Goal: Task Accomplishment & Management: Use online tool/utility

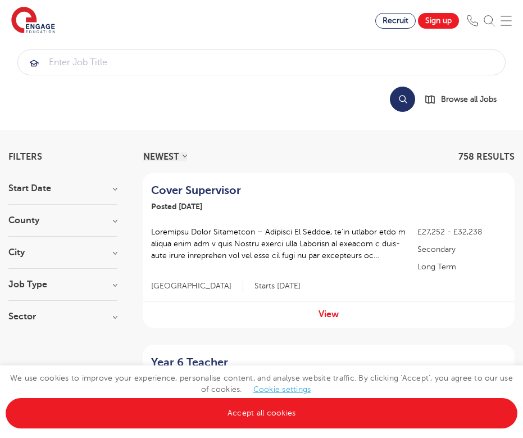
drag, startPoint x: 282, startPoint y: 2, endPoint x: 207, endPoint y: 122, distance: 142.3
click at [207, 122] on section "Search Browse all Jobs" at bounding box center [261, 84] width 523 height 89
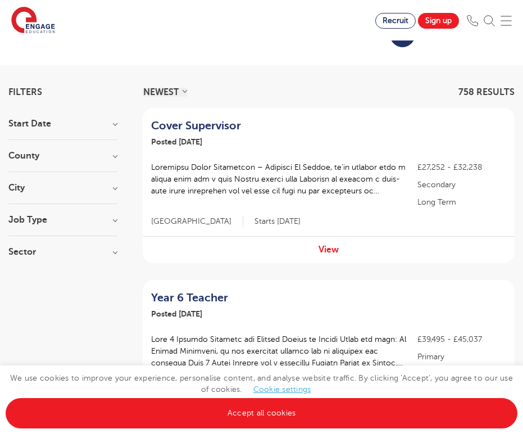
scroll to position [75, 0]
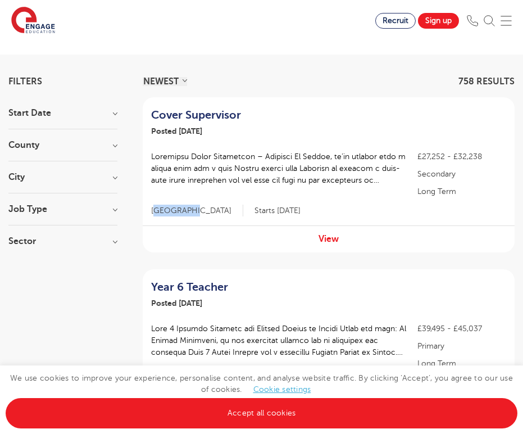
drag, startPoint x: 153, startPoint y: 208, endPoint x: 188, endPoint y: 208, distance: 34.8
click at [188, 208] on span "East Sussex" at bounding box center [197, 211] width 92 height 12
click at [307, 201] on div "£27,252 - £32,238 Secondary Long Term East Sussex Starts 2025-10-01" at bounding box center [329, 174] width 372 height 58
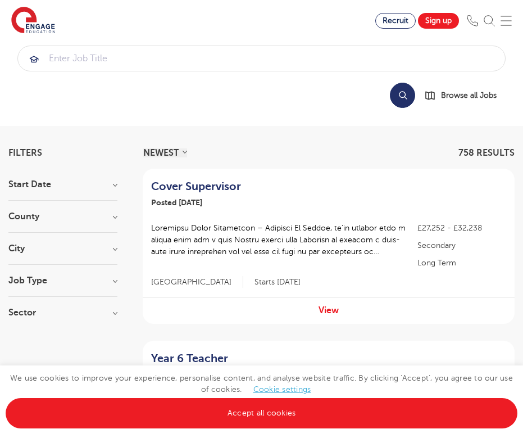
scroll to position [16, 0]
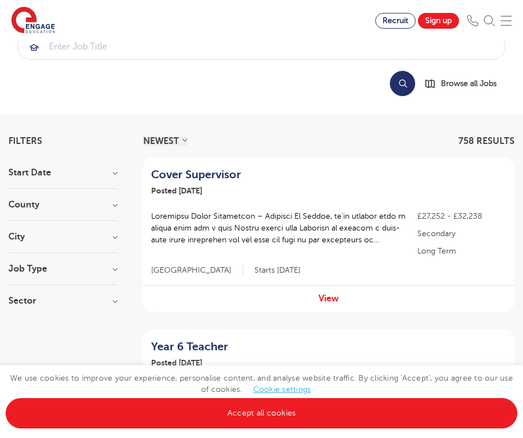
click at [54, 233] on h3 "City" at bounding box center [62, 236] width 109 height 9
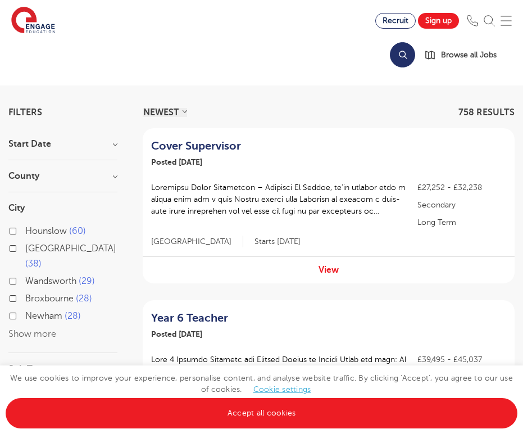
scroll to position [46, 0]
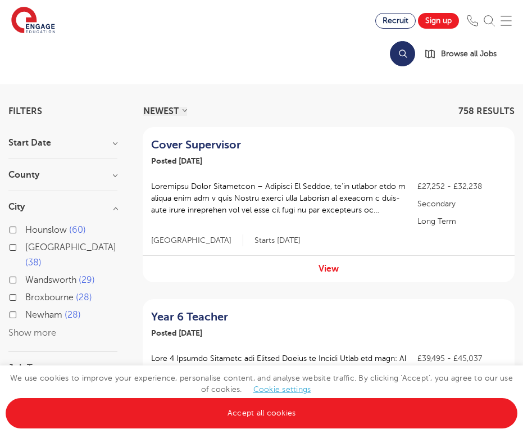
click at [25, 328] on button "Show more" at bounding box center [32, 333] width 48 height 10
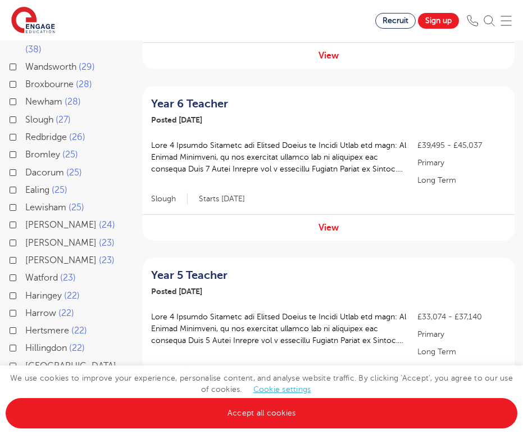
scroll to position [270, 0]
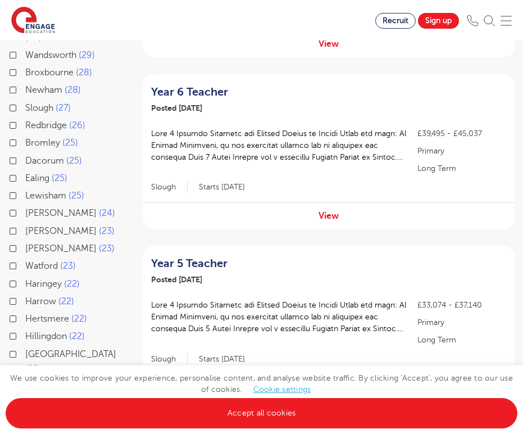
click at [25, 294] on label "Harrow 22" at bounding box center [49, 301] width 49 height 15
click at [25, 296] on input "Harrow 22" at bounding box center [28, 299] width 7 height 7
checkbox input "true"
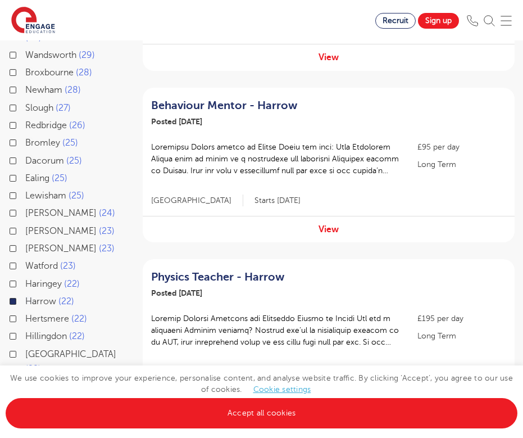
click at [25, 224] on label "Brent 23" at bounding box center [69, 231] width 89 height 15
click at [25, 226] on input "Brent 23" at bounding box center [28, 229] width 7 height 7
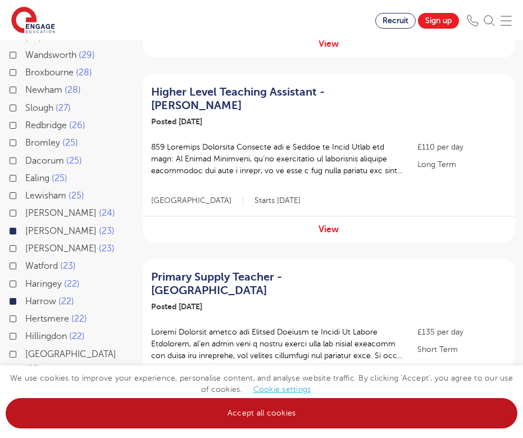
click at [166, 402] on link "Accept all cookies" at bounding box center [262, 413] width 512 height 30
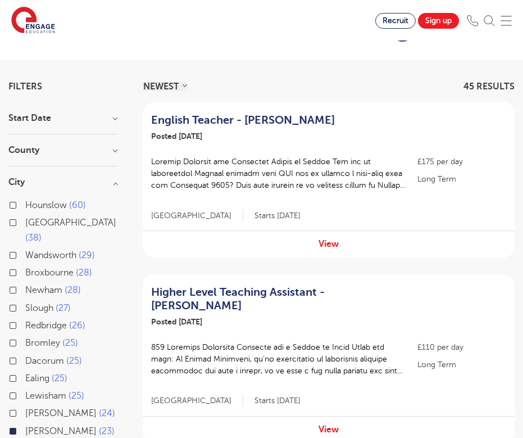
scroll to position [53, 0]
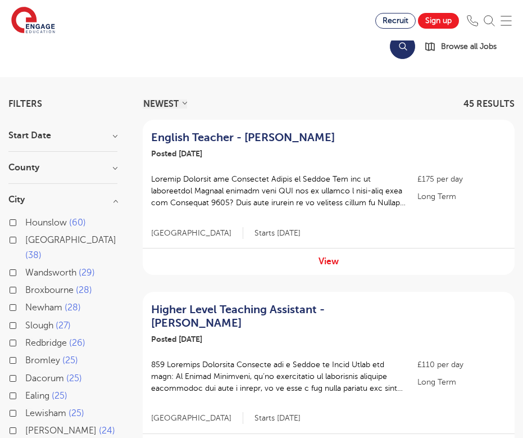
click at [92, 123] on section "Filters Start Date September 1 Show more County London 44 Brent 1 Show more Cit…" at bounding box center [62, 392] width 109 height 587
click at [90, 136] on h3 "Start Date" at bounding box center [62, 135] width 109 height 9
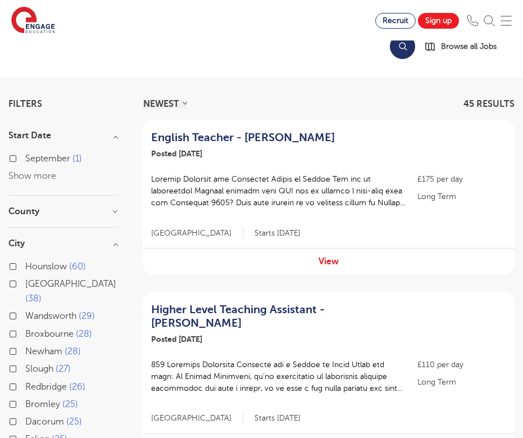
click at [47, 157] on span "September" at bounding box center [47, 158] width 45 height 10
click at [33, 157] on input "September 1" at bounding box center [28, 156] width 7 height 7
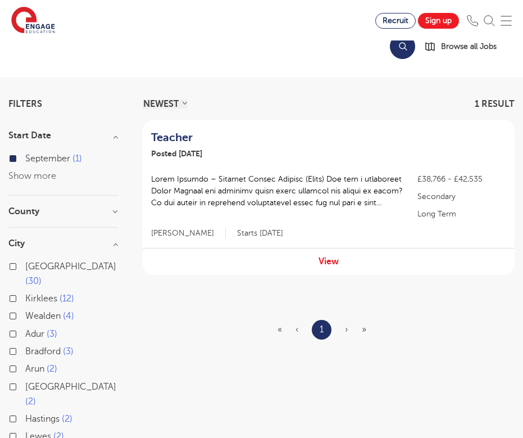
click at [44, 162] on span "September" at bounding box center [47, 158] width 45 height 10
click at [33, 161] on input "September 1" at bounding box center [28, 156] width 7 height 7
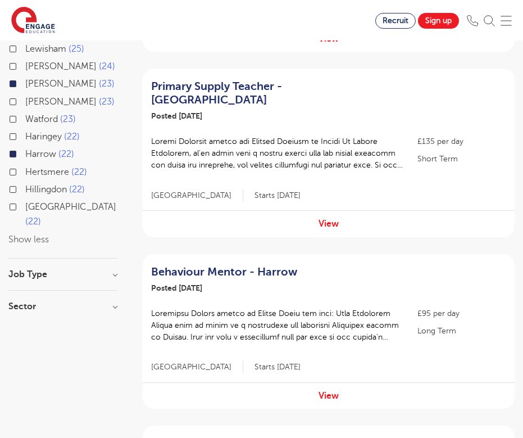
scroll to position [462, 0]
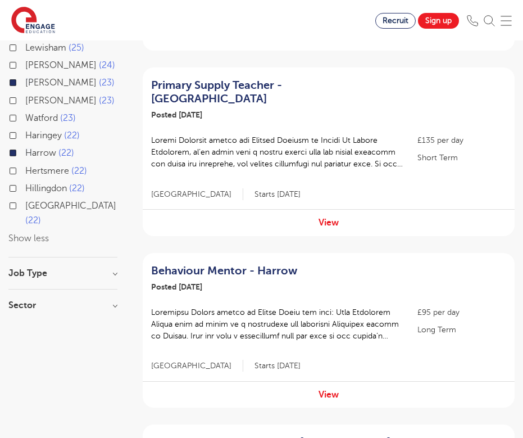
click at [69, 234] on section "Start Date September 1 Show more County London 44 Brent 1 Show more City Hounsl…" at bounding box center [62, 21] width 109 height 599
click at [69, 269] on div "Job Type Long Term 1" at bounding box center [62, 279] width 109 height 21
click at [60, 269] on h3 "Job Type" at bounding box center [62, 273] width 109 height 9
click at [57, 301] on h3 "Sector" at bounding box center [62, 305] width 109 height 9
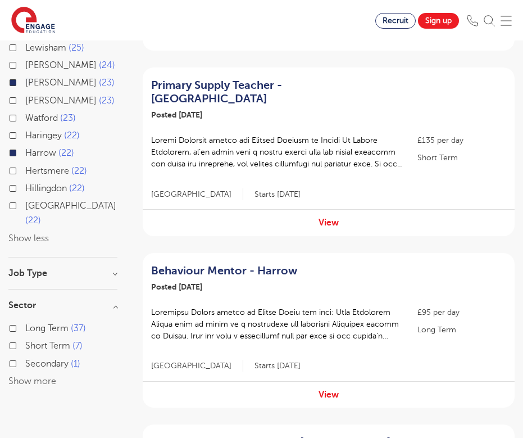
click at [57, 301] on h3 "Sector" at bounding box center [62, 305] width 109 height 9
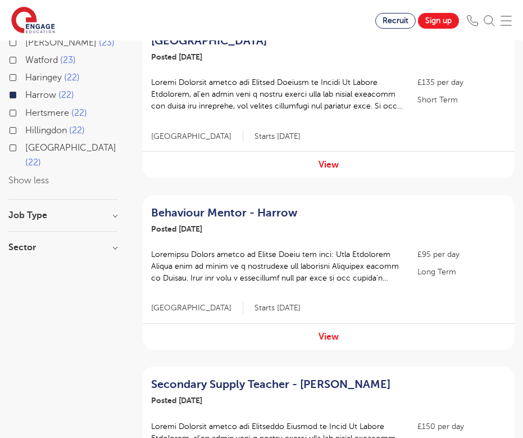
scroll to position [522, 0]
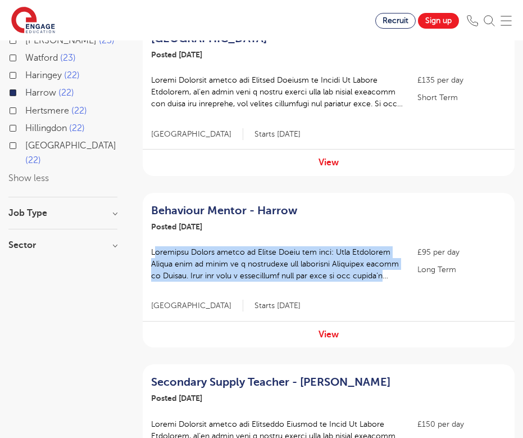
drag, startPoint x: 402, startPoint y: 253, endPoint x: 156, endPoint y: 225, distance: 247.7
click at [156, 246] on p at bounding box center [278, 263] width 255 height 35
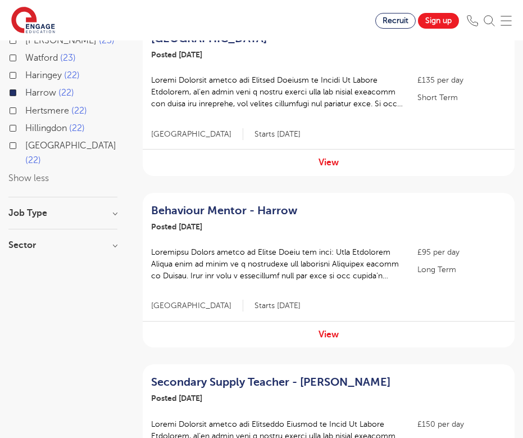
click at [226, 321] on div "View" at bounding box center [329, 334] width 372 height 26
click at [335, 329] on link "View" at bounding box center [329, 334] width 20 height 10
click at [311, 321] on div "View" at bounding box center [329, 334] width 372 height 26
click at [328, 329] on link "View" at bounding box center [329, 334] width 20 height 10
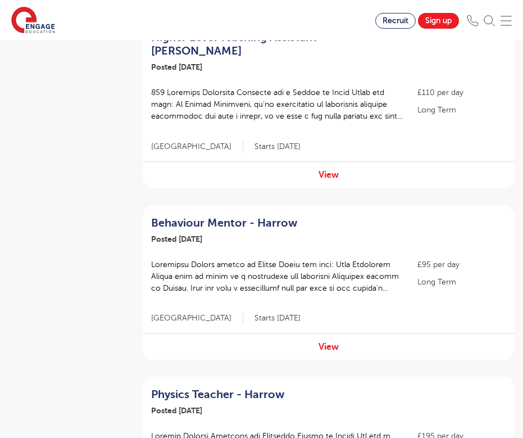
scroll to position [1381, 0]
click at [328, 342] on link "View" at bounding box center [329, 347] width 20 height 10
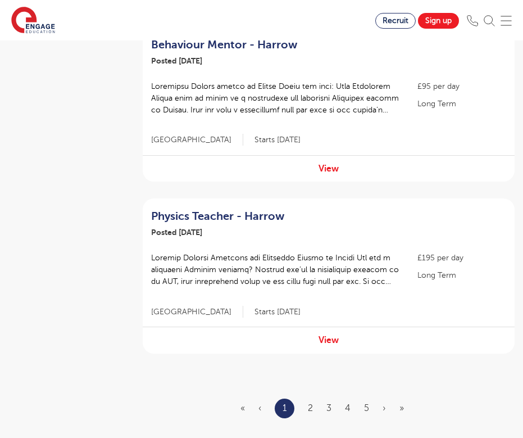
scroll to position [1560, 0]
click at [311, 402] on link "2" at bounding box center [310, 407] width 5 height 10
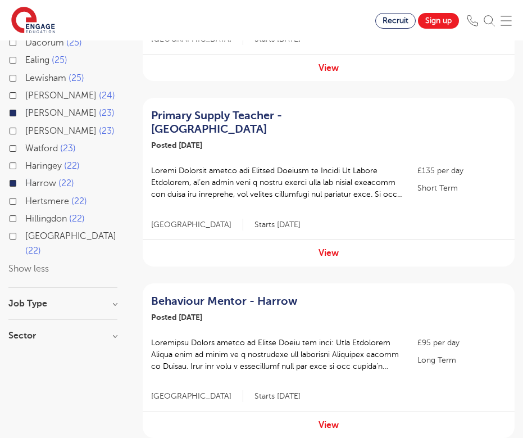
scroll to position [443, 0]
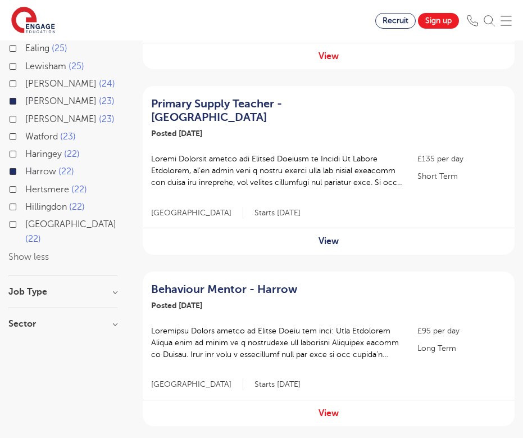
click at [329, 236] on link "View" at bounding box center [329, 241] width 20 height 10
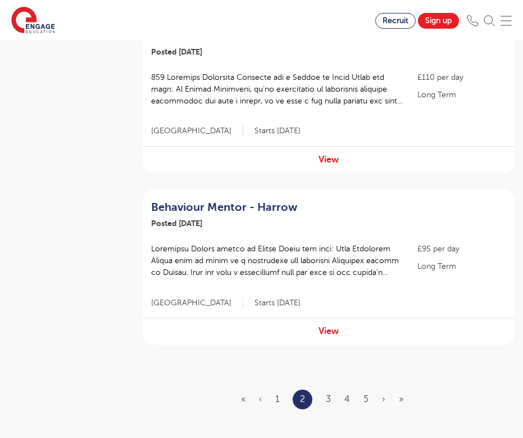
scroll to position [1582, 0]
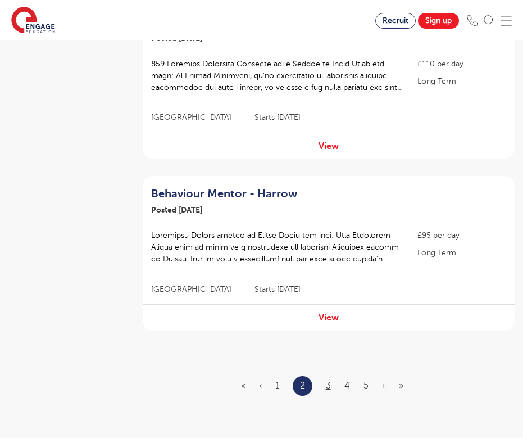
click at [327, 380] on link "3" at bounding box center [328, 385] width 5 height 10
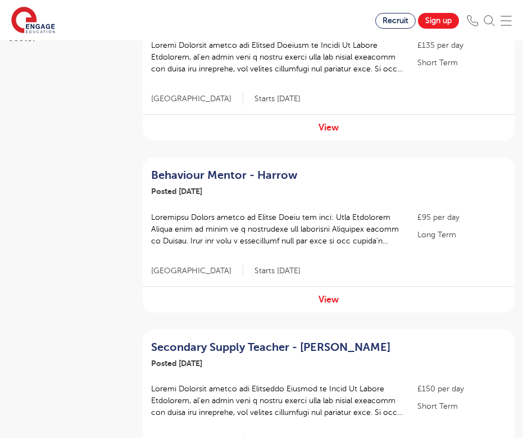
scroll to position [736, 0]
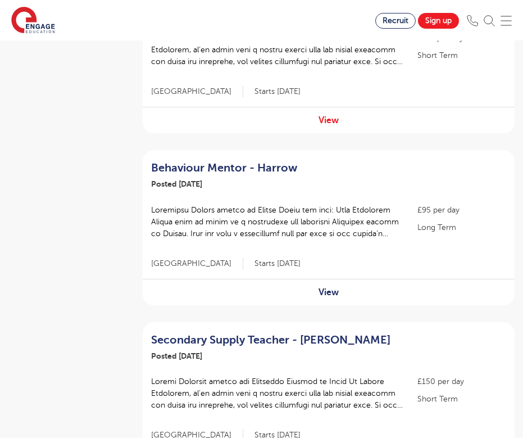
click at [330, 287] on link "View" at bounding box center [329, 292] width 20 height 10
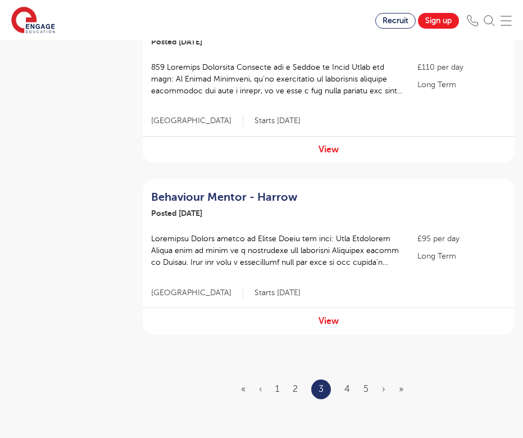
scroll to position [1595, 0]
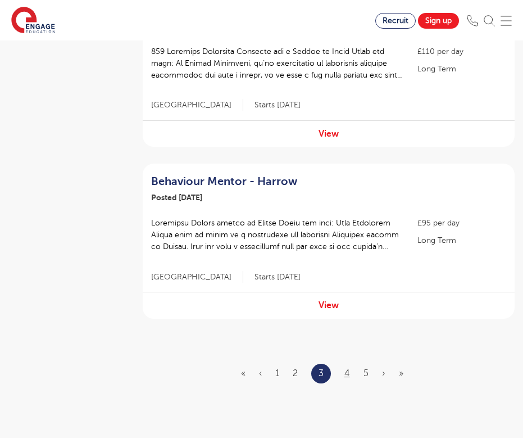
click at [348, 368] on link "4" at bounding box center [347, 373] width 6 height 10
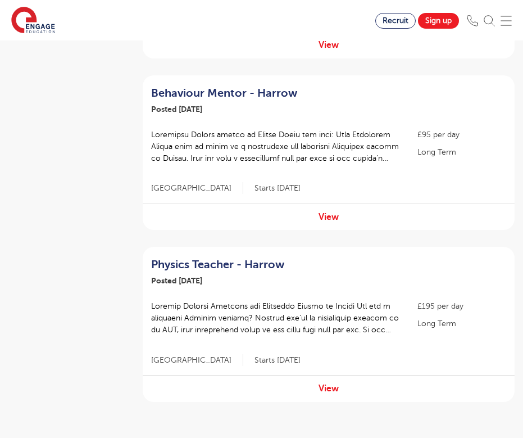
scroll to position [1514, 0]
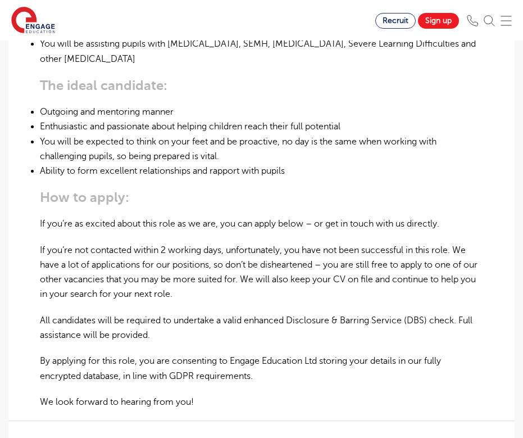
scroll to position [634, 0]
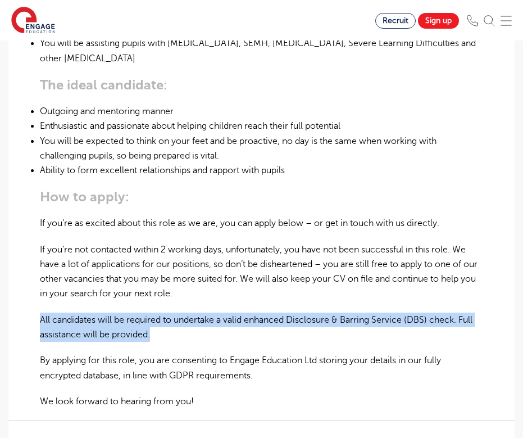
drag, startPoint x: 37, startPoint y: 299, endPoint x: 424, endPoint y: 309, distance: 386.7
click at [429, 310] on div "£95 per day Long Term London - Harrow Beginning 10/25 Behaviour Mentor needed i…" at bounding box center [261, 95] width 488 height 833
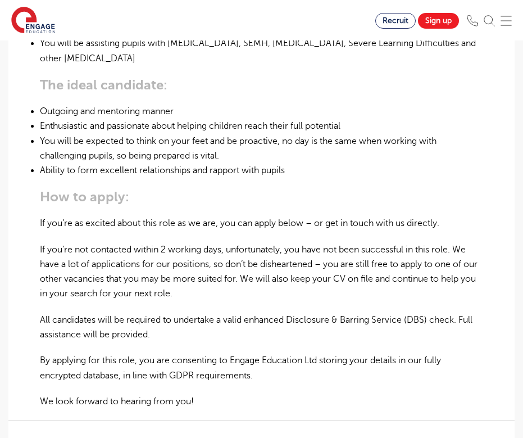
click at [181, 353] on p "By applying for this role, you are consenting to Engage Education Ltd storing y…" at bounding box center [261, 368] width 443 height 30
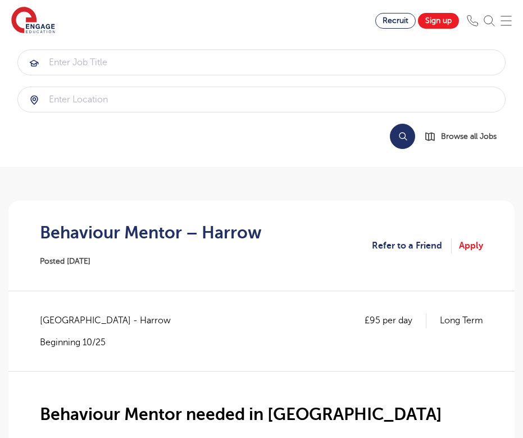
scroll to position [0, 0]
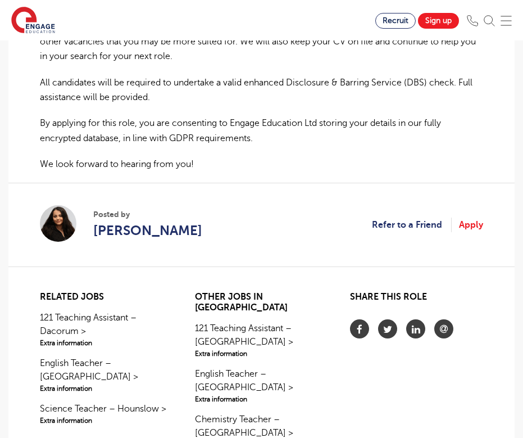
scroll to position [873, 0]
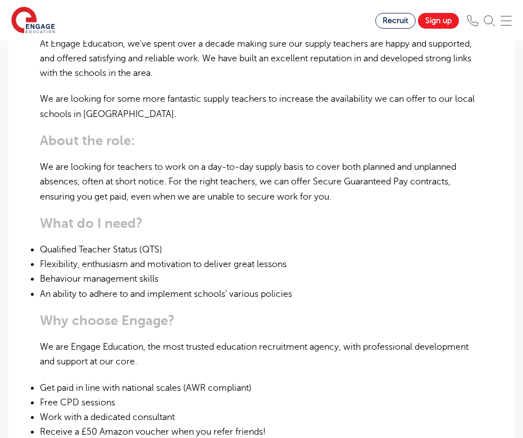
scroll to position [452, 0]
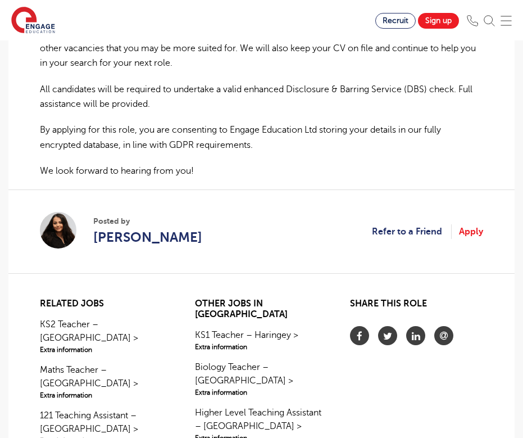
scroll to position [865, 0]
